Goal: Task Accomplishment & Management: Complete application form

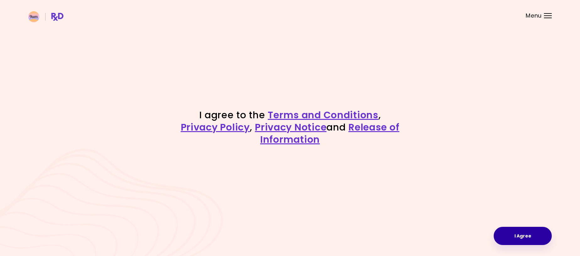
click at [529, 237] on button "I Agree" at bounding box center [523, 236] width 58 height 18
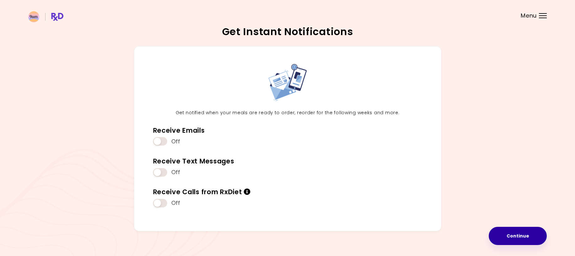
click at [516, 236] on button "Continue" at bounding box center [518, 236] width 58 height 18
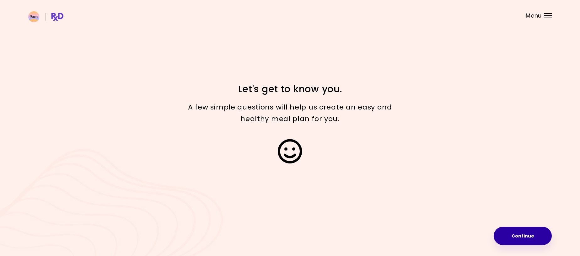
click at [518, 238] on button "Continue" at bounding box center [523, 236] width 58 height 18
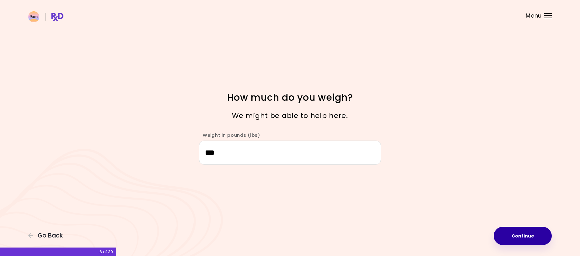
click at [529, 236] on button "Continue" at bounding box center [523, 236] width 58 height 18
select select "****"
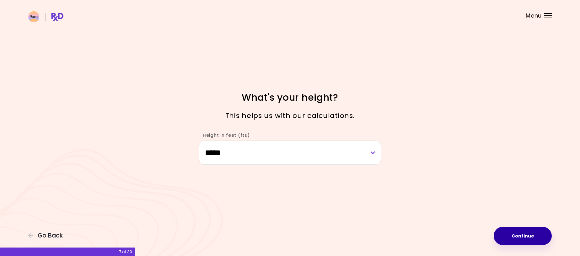
click at [516, 234] on button "Continue" at bounding box center [523, 236] width 58 height 18
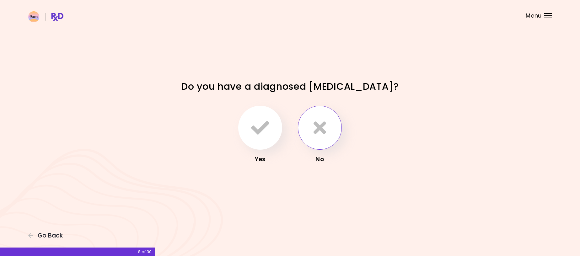
click at [326, 122] on button "button" at bounding box center [320, 128] width 44 height 44
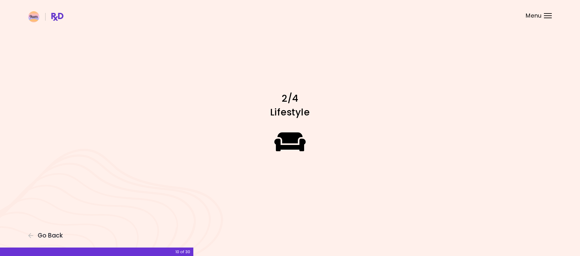
click at [292, 141] on icon at bounding box center [290, 141] width 32 height 25
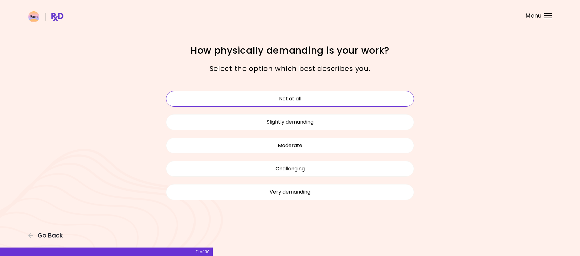
click at [288, 100] on button "Not at all" at bounding box center [290, 99] width 248 height 16
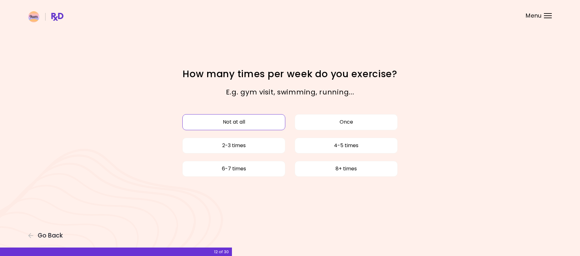
click at [243, 123] on button "Not at all" at bounding box center [233, 122] width 103 height 16
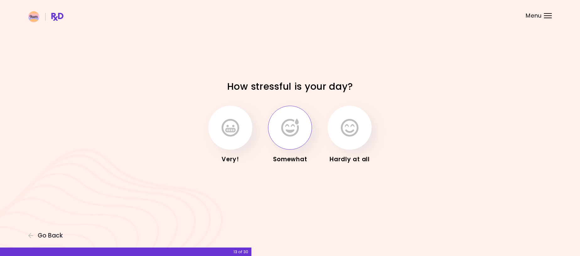
click at [292, 130] on icon "button" at bounding box center [290, 128] width 18 height 18
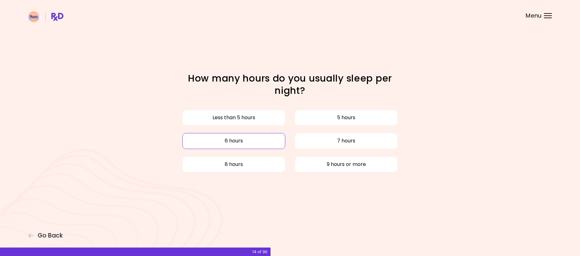
click at [248, 140] on button "6 hours" at bounding box center [233, 141] width 103 height 16
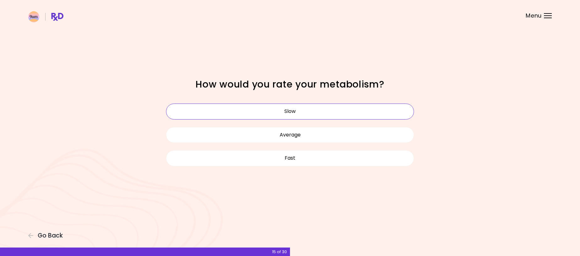
click at [276, 112] on button "Slow" at bounding box center [290, 112] width 248 height 16
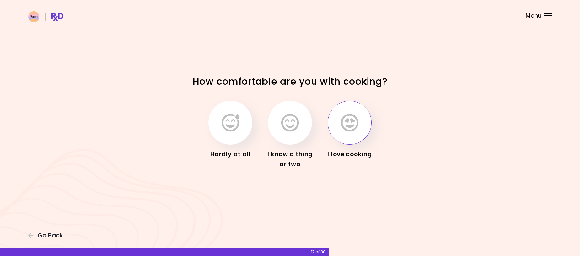
click at [346, 126] on icon "button" at bounding box center [350, 123] width 18 height 18
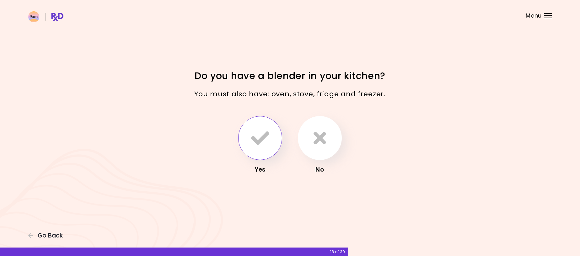
click at [265, 135] on icon "button" at bounding box center [260, 138] width 18 height 18
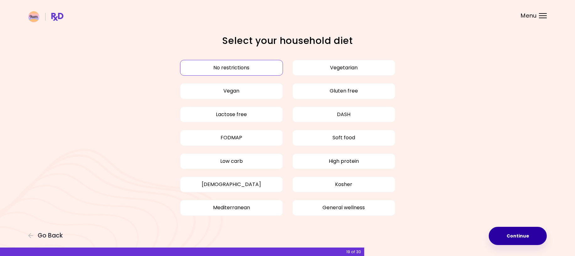
click at [501, 230] on button "Continue" at bounding box center [518, 236] width 58 height 18
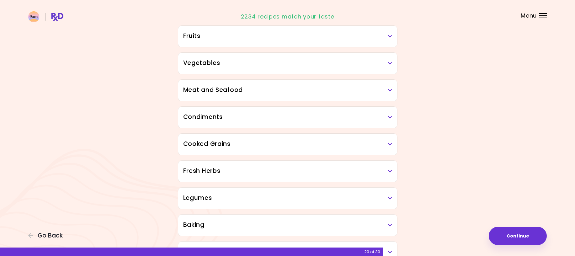
scroll to position [126, 0]
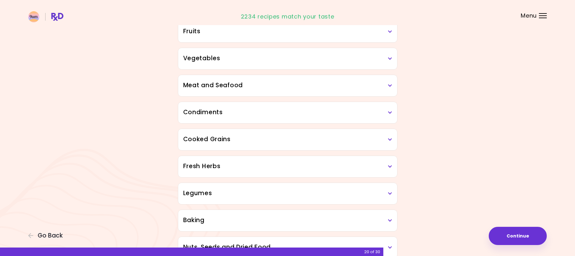
drag, startPoint x: 202, startPoint y: 191, endPoint x: 206, endPoint y: 191, distance: 4.1
click at [202, 191] on h3 "Legumes" at bounding box center [287, 193] width 209 height 9
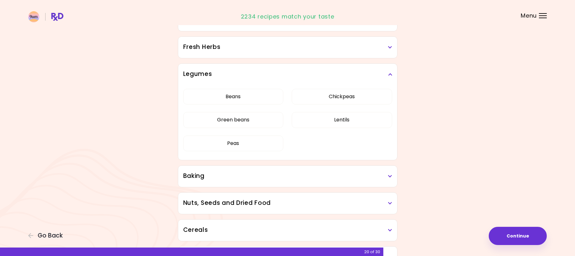
scroll to position [251, 0]
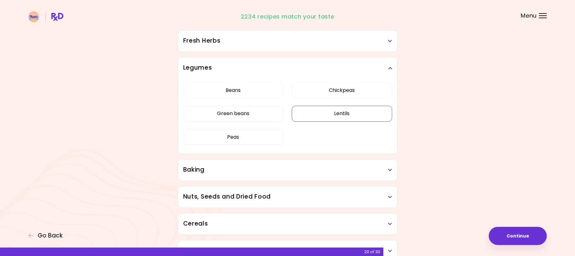
click at [348, 115] on button "Lentils" at bounding box center [342, 114] width 100 height 16
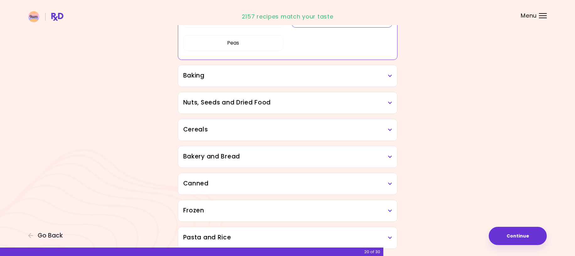
scroll to position [372, 0]
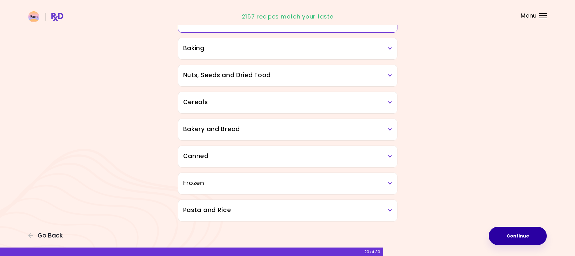
click at [517, 235] on button "Continue" at bounding box center [518, 236] width 58 height 18
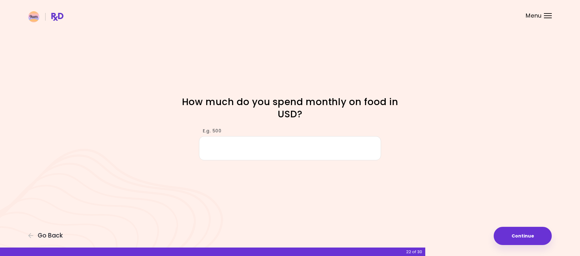
click at [239, 149] on input "E.g. 500" at bounding box center [290, 148] width 182 height 24
type input "***"
click at [523, 237] on button "Continue" at bounding box center [523, 236] width 58 height 18
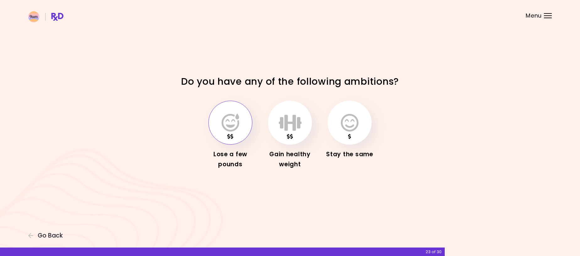
click at [228, 127] on icon "button" at bounding box center [231, 123] width 18 height 18
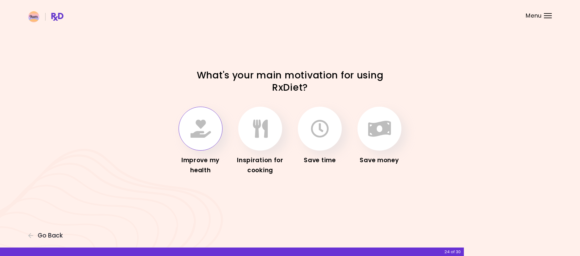
click at [197, 133] on icon "button" at bounding box center [200, 129] width 20 height 18
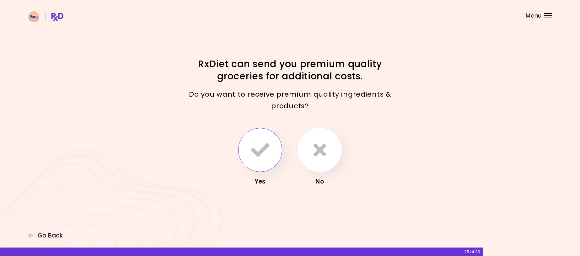
click at [272, 147] on button "button" at bounding box center [260, 150] width 44 height 44
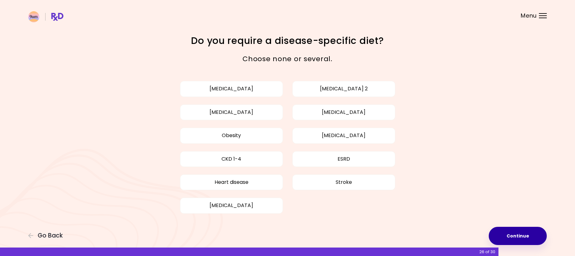
click at [527, 233] on button "Continue" at bounding box center [518, 236] width 58 height 18
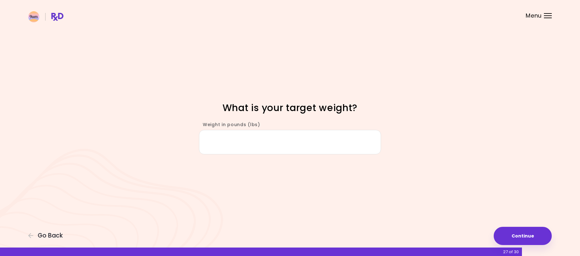
click at [236, 141] on input "Weight in pounds (lbs)" at bounding box center [290, 142] width 182 height 24
type input "***"
drag, startPoint x: 513, startPoint y: 237, endPoint x: 510, endPoint y: 236, distance: 3.8
click at [513, 237] on button "Continue" at bounding box center [523, 236] width 58 height 18
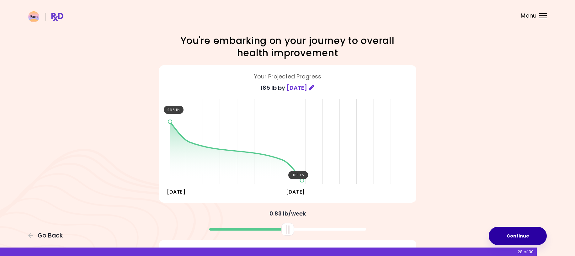
click at [523, 236] on button "Continue" at bounding box center [518, 236] width 58 height 18
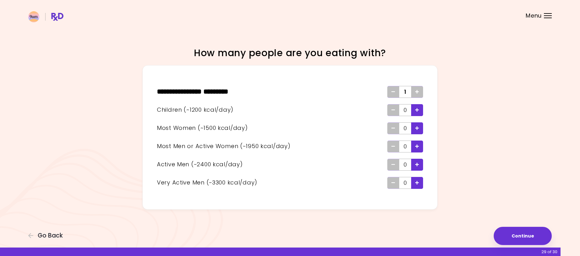
click at [414, 165] on div "Add - Active Man" at bounding box center [417, 165] width 12 height 12
click at [522, 235] on button "Continue" at bounding box center [523, 236] width 58 height 18
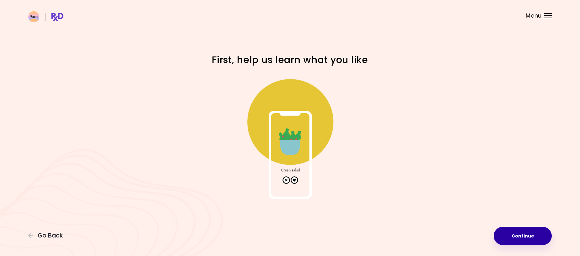
click at [521, 235] on button "Continue" at bounding box center [523, 236] width 58 height 18
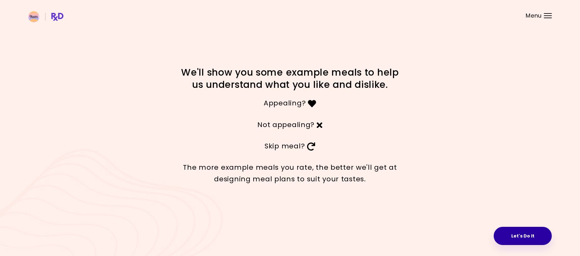
click at [523, 233] on button "Let's Do It" at bounding box center [523, 236] width 58 height 18
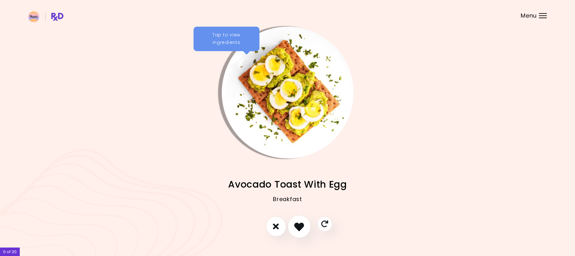
click at [296, 225] on icon "I like this recipe" at bounding box center [299, 227] width 10 height 10
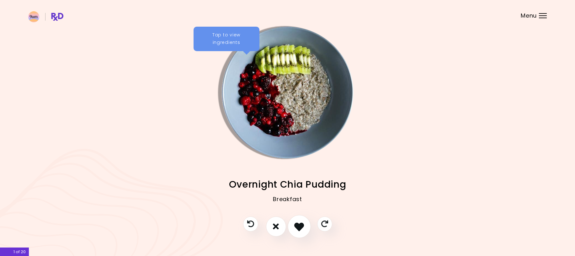
click at [297, 228] on icon "I like this recipe" at bounding box center [299, 227] width 10 height 10
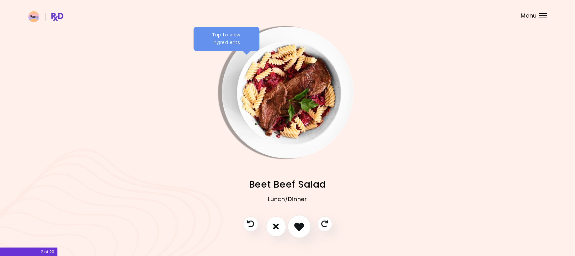
click at [298, 228] on icon "I like this recipe" at bounding box center [299, 227] width 10 height 10
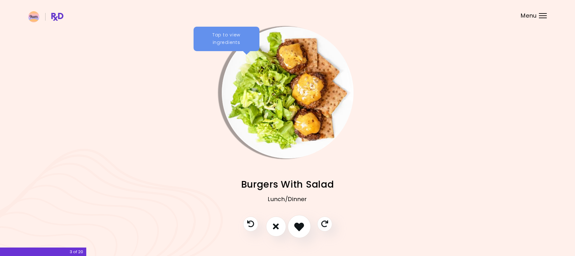
click at [297, 228] on icon "I like this recipe" at bounding box center [299, 227] width 10 height 10
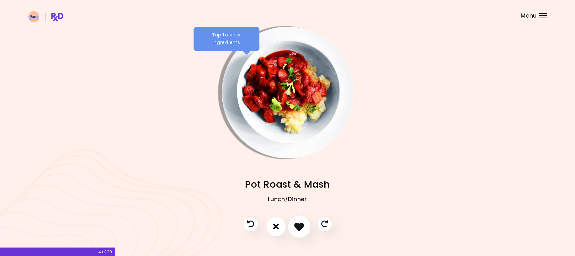
click at [298, 228] on icon "I like this recipe" at bounding box center [299, 227] width 10 height 10
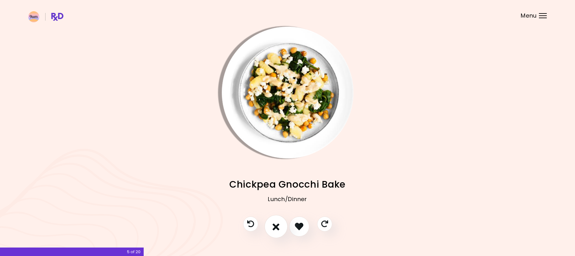
click at [278, 225] on icon "I don't like this recipe" at bounding box center [276, 227] width 7 height 10
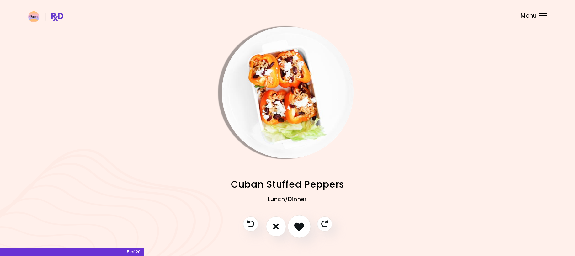
click at [296, 227] on icon "I like this recipe" at bounding box center [299, 227] width 10 height 10
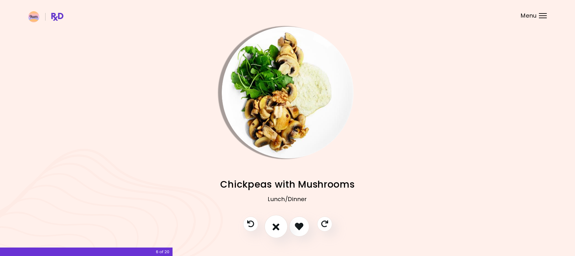
click at [278, 224] on icon "I don't like this recipe" at bounding box center [276, 227] width 7 height 10
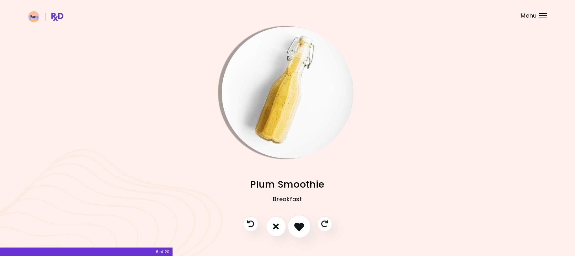
click at [297, 228] on icon "I like this recipe" at bounding box center [299, 227] width 10 height 10
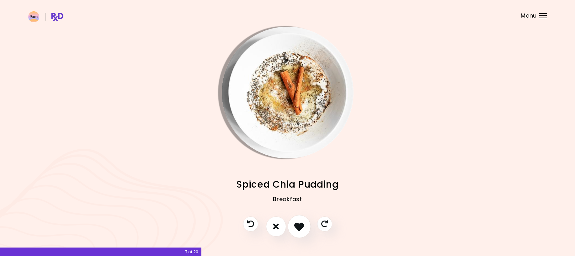
click at [297, 228] on icon "I like this recipe" at bounding box center [299, 227] width 10 height 10
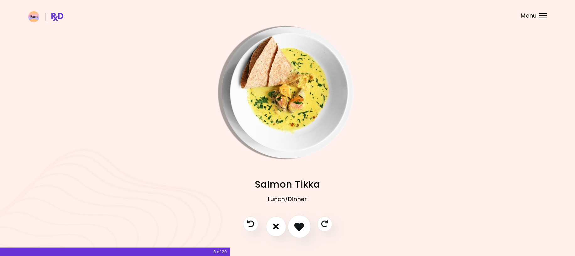
click at [298, 228] on icon "I like this recipe" at bounding box center [299, 227] width 10 height 10
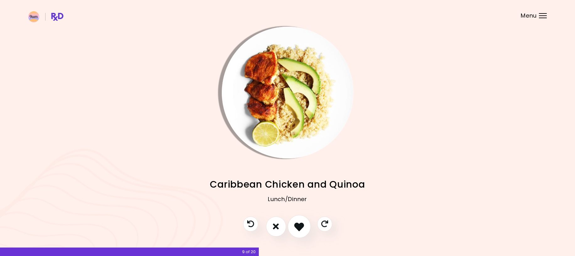
click at [297, 228] on icon "I like this recipe" at bounding box center [299, 227] width 10 height 10
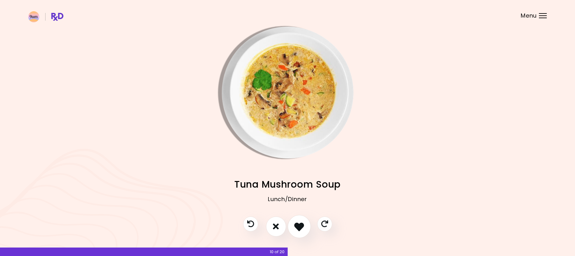
click at [298, 228] on icon "I like this recipe" at bounding box center [299, 227] width 10 height 10
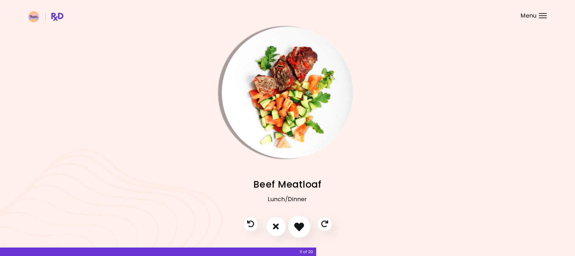
click at [297, 228] on icon "I like this recipe" at bounding box center [299, 227] width 10 height 10
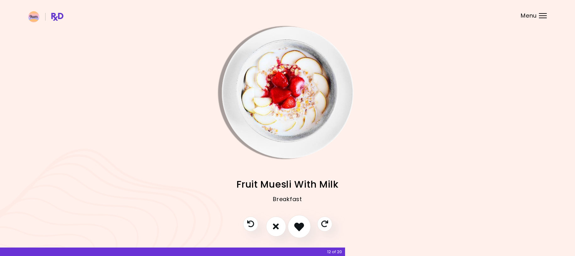
click at [300, 227] on icon "I like this recipe" at bounding box center [299, 227] width 10 height 10
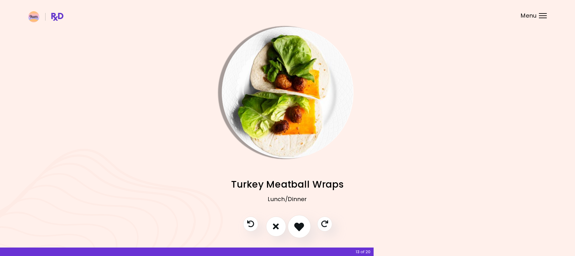
click at [299, 227] on icon "I like this recipe" at bounding box center [299, 227] width 10 height 10
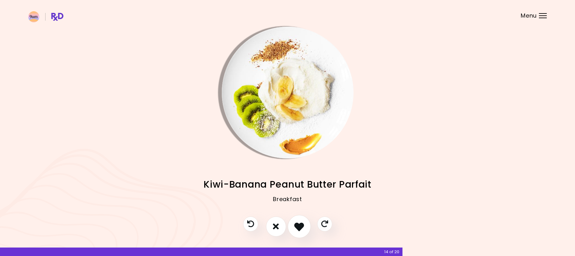
click at [299, 227] on icon "I like this recipe" at bounding box center [299, 227] width 10 height 10
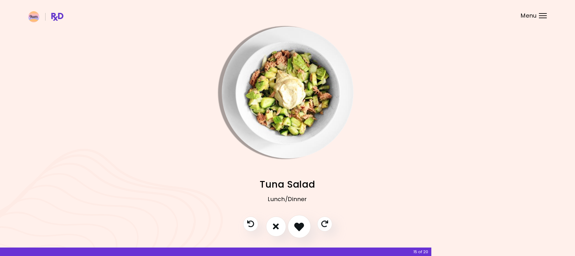
click at [299, 227] on icon "I like this recipe" at bounding box center [299, 227] width 10 height 10
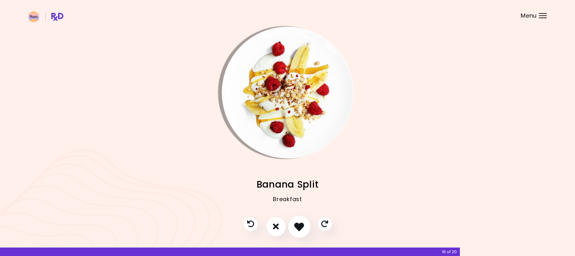
click at [299, 227] on icon "I like this recipe" at bounding box center [299, 227] width 10 height 10
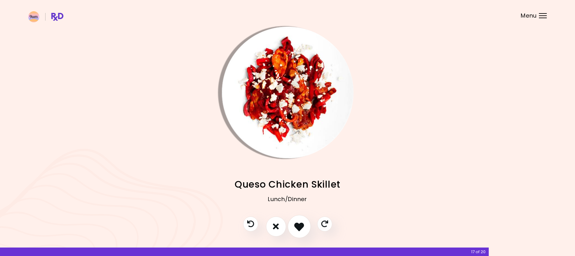
click at [299, 227] on icon "I like this recipe" at bounding box center [299, 227] width 10 height 10
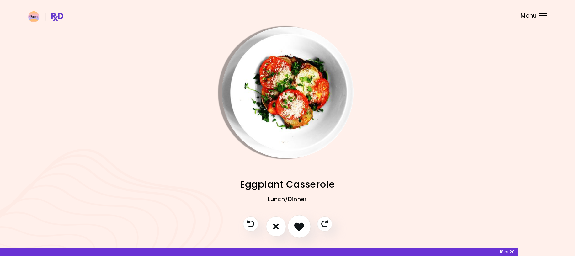
click at [299, 227] on icon "I like this recipe" at bounding box center [299, 227] width 10 height 10
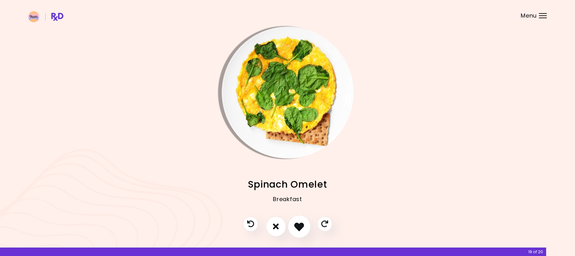
click at [299, 227] on icon "I like this recipe" at bounding box center [299, 227] width 10 height 10
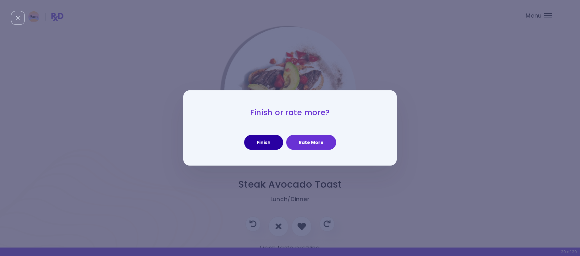
click at [265, 143] on button "Finish" at bounding box center [263, 142] width 39 height 15
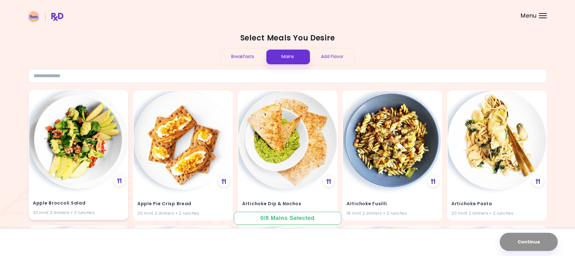
click at [79, 146] on img at bounding box center [78, 139] width 99 height 99
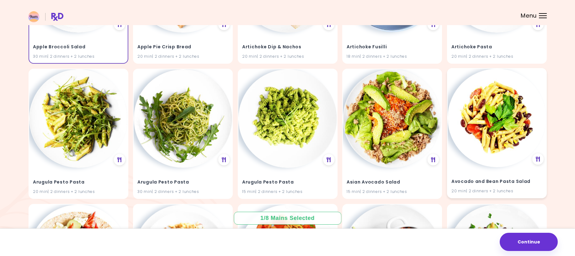
scroll to position [188, 0]
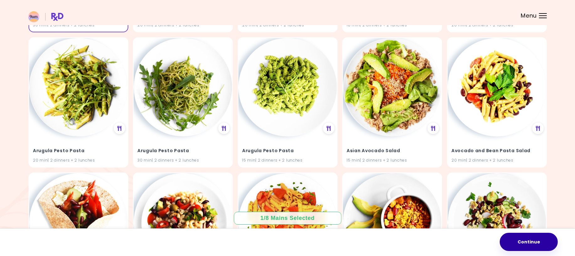
click at [536, 243] on button "Continue" at bounding box center [529, 242] width 58 height 18
